Goal: Information Seeking & Learning: Understand process/instructions

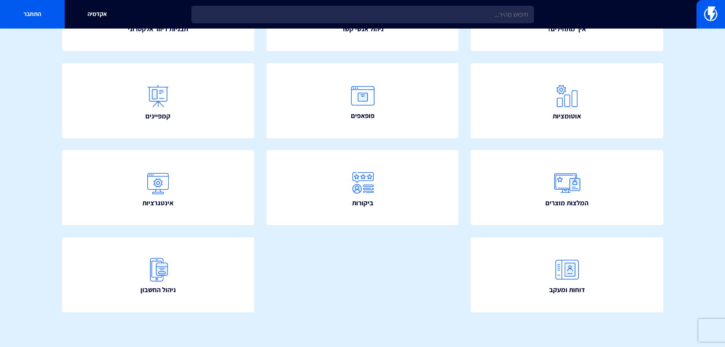
scroll to position [138, 0]
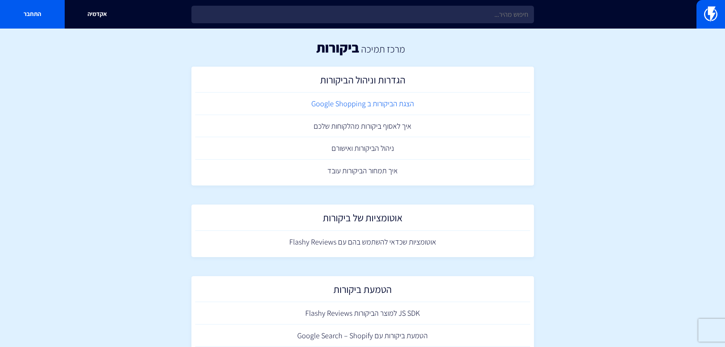
click at [404, 104] on link "הצגת הביקורות ב Google Shopping" at bounding box center [362, 103] width 335 height 22
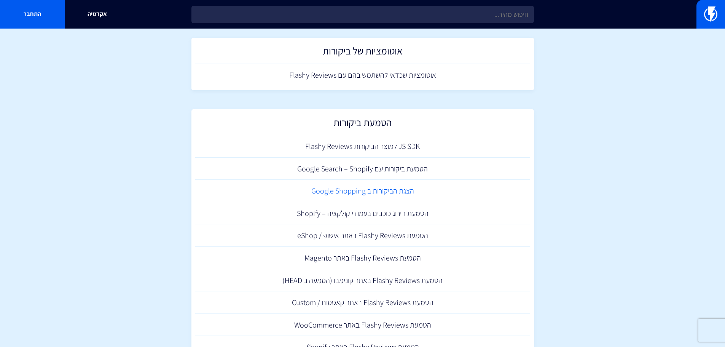
scroll to position [201, 0]
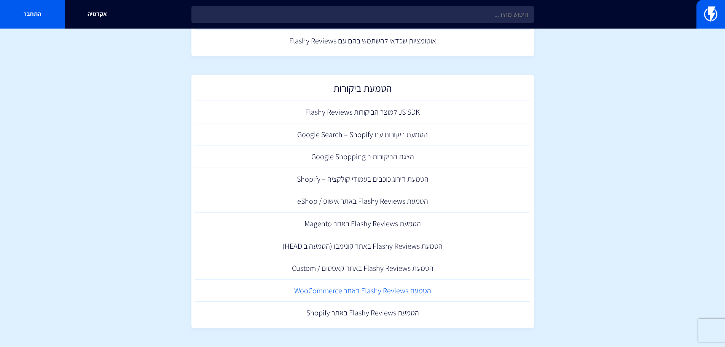
click at [409, 285] on link "הטמעת Flashy Reviews באתר WooCommerce" at bounding box center [362, 290] width 335 height 22
